Goal: Feedback & Contribution: Submit feedback/report problem

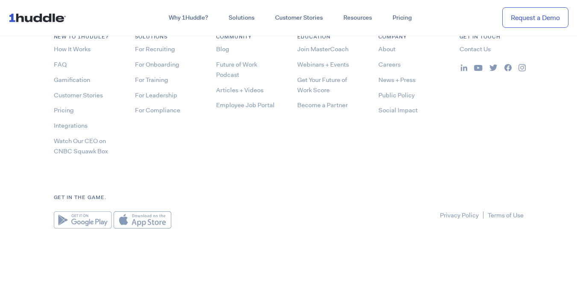
scroll to position [4541, 0]
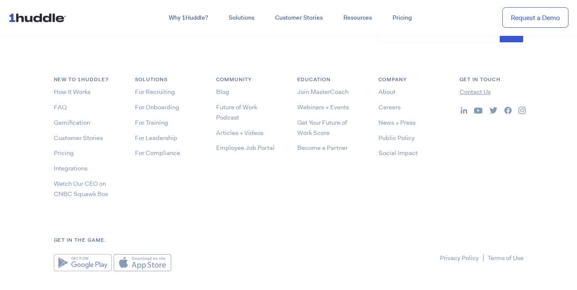
click at [485, 96] on link "Contact Us" at bounding box center [474, 92] width 31 height 9
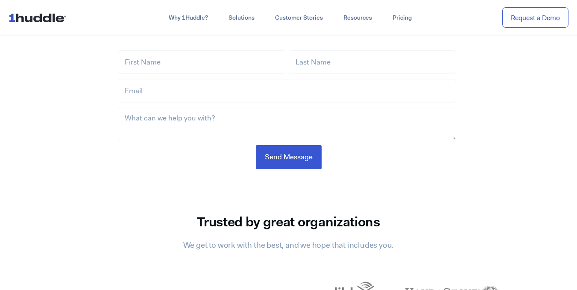
scroll to position [598, 0]
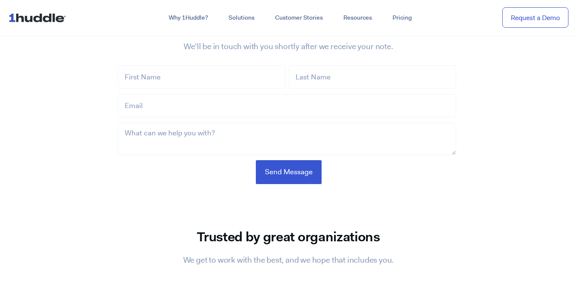
click at [532, 114] on section "Send feedback, questions, or say hello. We’ll be in touch with you shortly afte…" at bounding box center [288, 95] width 577 height 235
drag, startPoint x: 388, startPoint y: 104, endPoint x: 293, endPoint y: 112, distance: 95.1
paste textarea "Greetings, I hope this message finds you well. My name is Dr. Ahmad Yousef, Fun…"
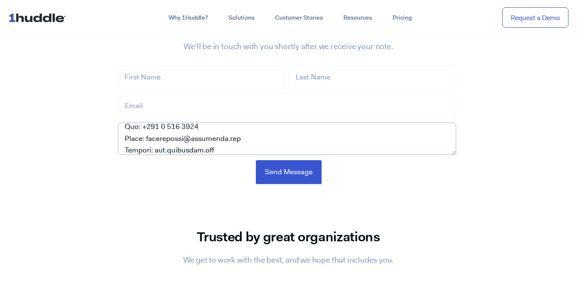
type textarea "Greetings, I hope this message finds you well. My name is Dr. Ahmad Yousef, Fun…"
click at [236, 94] on input "Email *" at bounding box center [287, 105] width 338 height 23
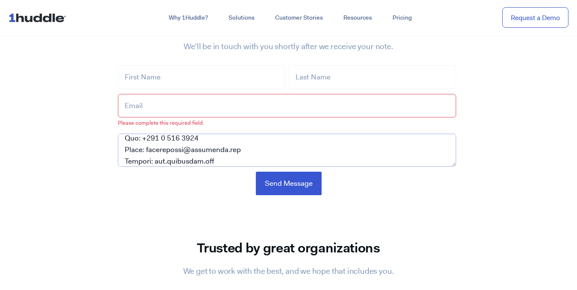
click at [309, 112] on form "First Name * Last Name * Email * Please complete this required field. What can …" at bounding box center [288, 130] width 341 height 130
drag, startPoint x: 264, startPoint y: 135, endPoint x: 145, endPoint y: 137, distance: 118.7
click at [145, 137] on textarea "What can we help you with? *" at bounding box center [287, 150] width 338 height 32
drag, startPoint x: 167, startPoint y: 102, endPoint x: 167, endPoint y: 92, distance: 10.3
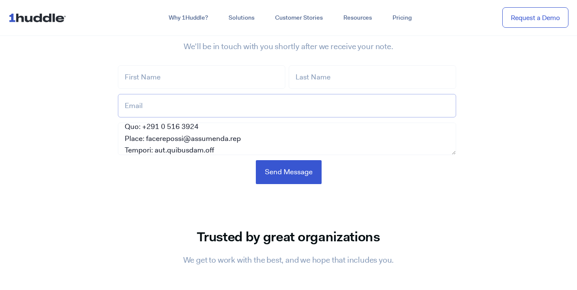
paste input "ahmadyousef@alsaqrmei.com"
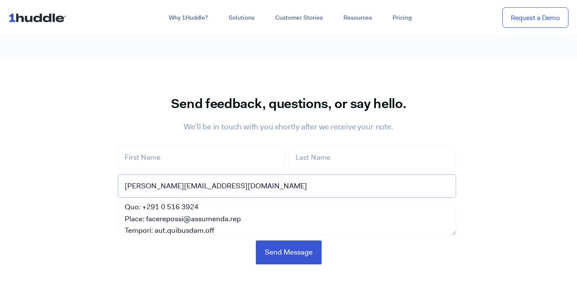
scroll to position [512, 0]
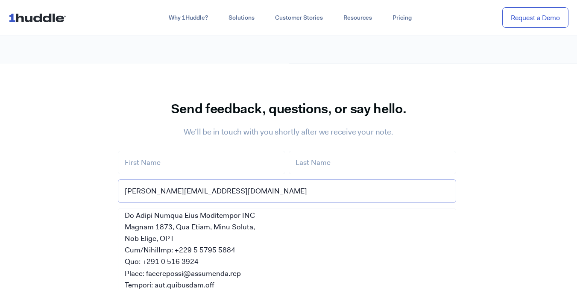
drag, startPoint x: 450, startPoint y: 217, endPoint x: 445, endPoint y: 270, distance: 53.2
click at [454, 272] on textarea "What can we help you with? *" at bounding box center [287, 252] width 338 height 88
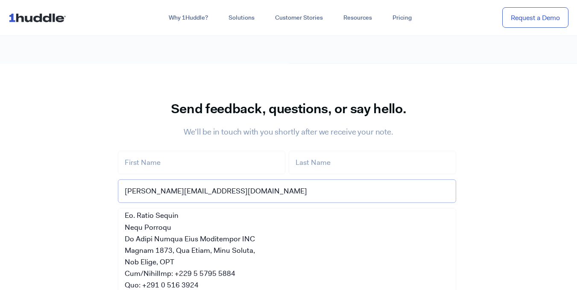
scroll to position [378, 0]
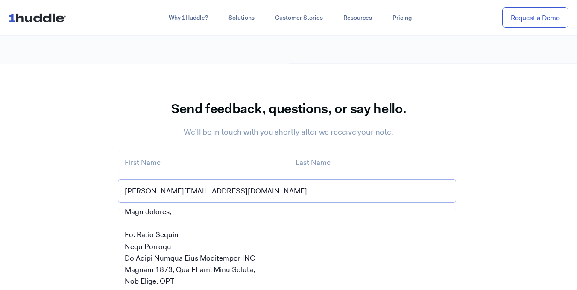
type input "ahmadyousef@alsaqrmei.com"
drag, startPoint x: 165, startPoint y: 220, endPoint x: 136, endPoint y: 216, distance: 28.8
click at [136, 216] on textarea "What can we help you with? *" at bounding box center [287, 252] width 338 height 88
paste input "Ahmad Yousef"
click at [195, 151] on input "Ahmad Yousef" at bounding box center [201, 162] width 167 height 23
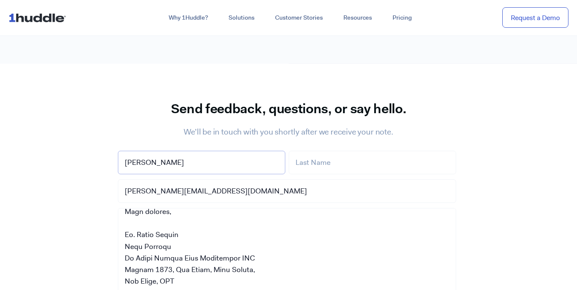
click at [195, 151] on input "Ahmad Yousef" at bounding box center [201, 162] width 167 height 23
type input "Ahmad"
drag, startPoint x: 376, startPoint y: 130, endPoint x: 325, endPoint y: 140, distance: 52.2
paste input "Yousef"
type input "Yousef"
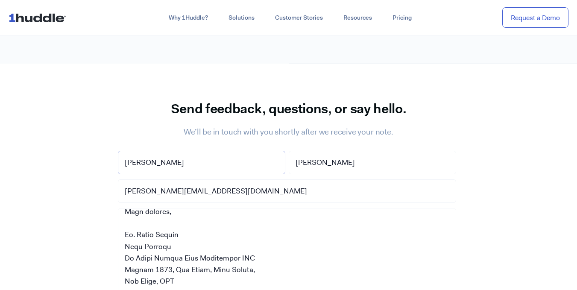
click at [257, 155] on input "Ahmad" at bounding box center [201, 162] width 167 height 23
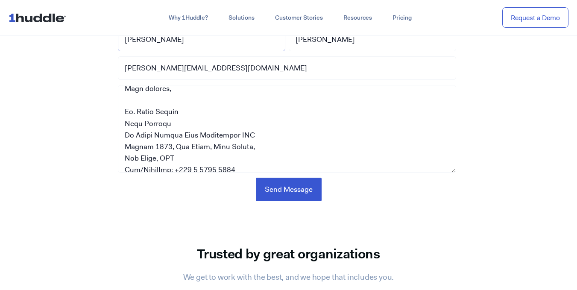
scroll to position [640, 0]
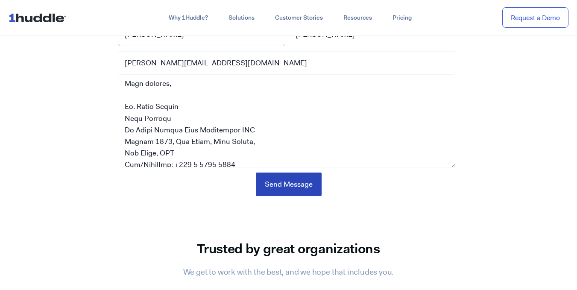
type input "Ahmad"
click at [289, 172] on input "Send Message" at bounding box center [289, 183] width 66 height 23
